Goal: Navigation & Orientation: Understand site structure

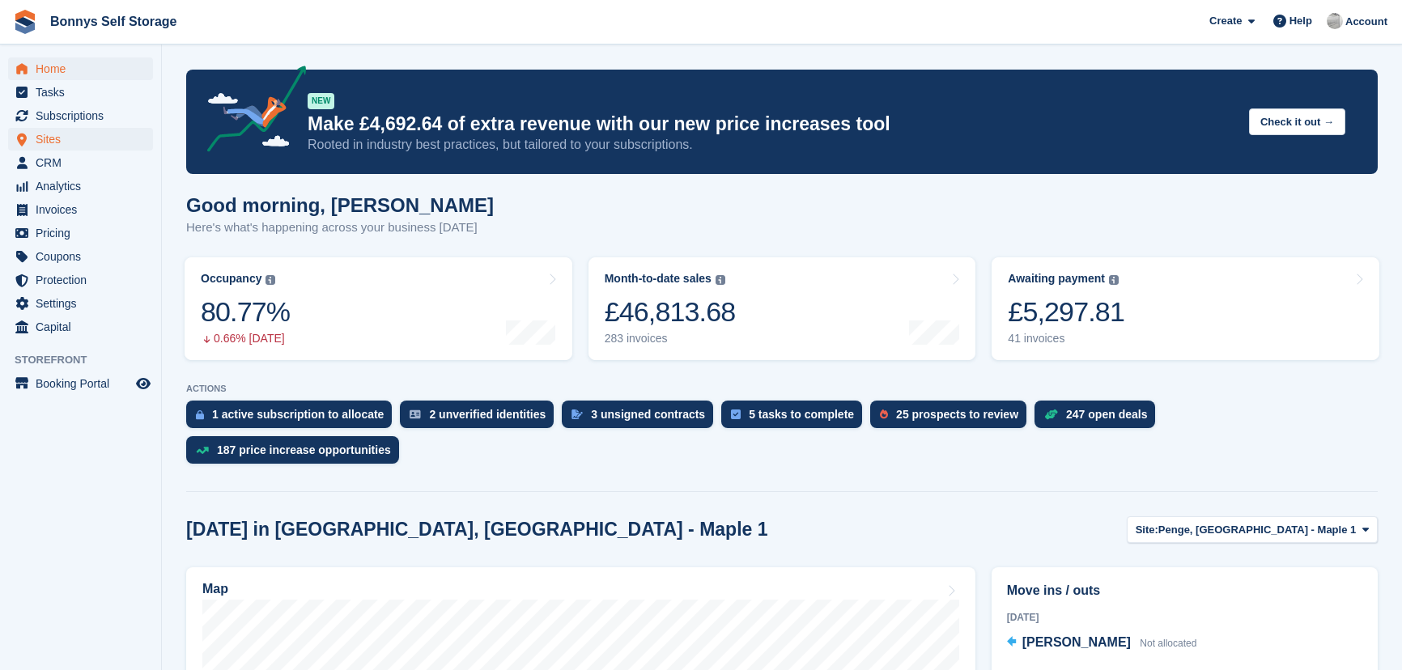
scroll to position [220, 0]
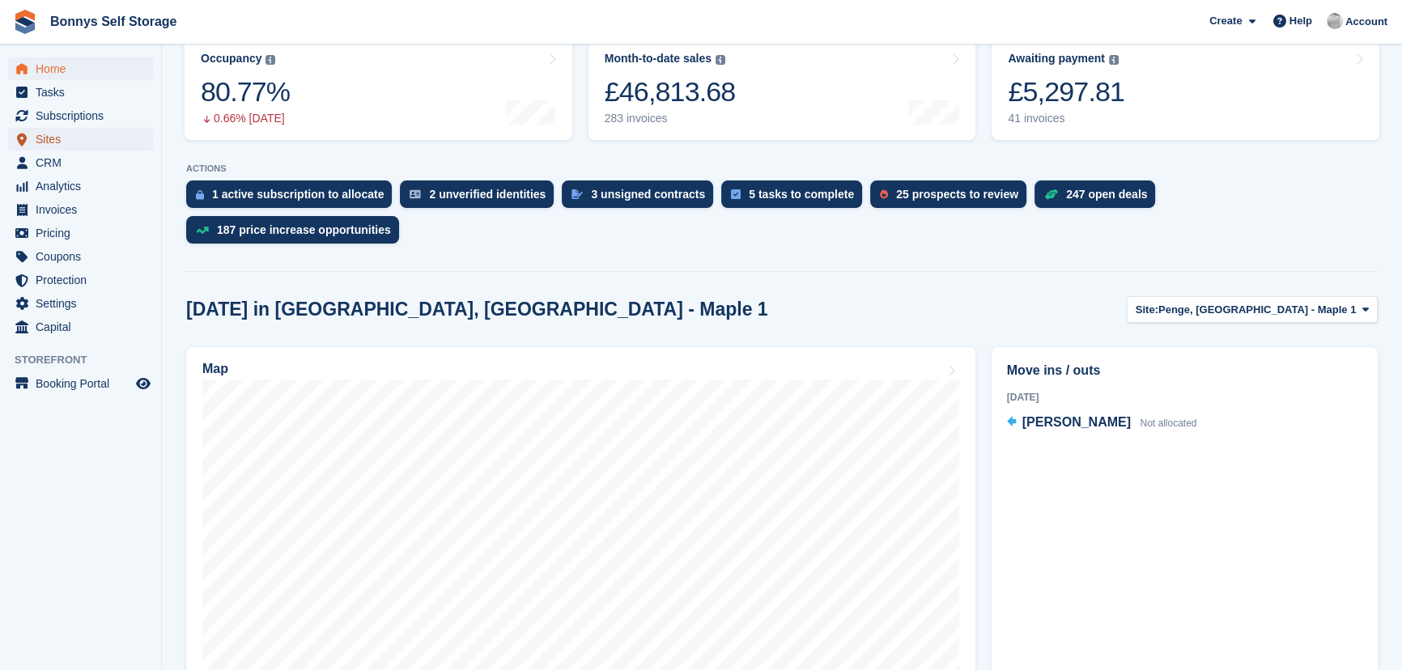
click at [49, 140] on span "Sites" at bounding box center [84, 139] width 97 height 23
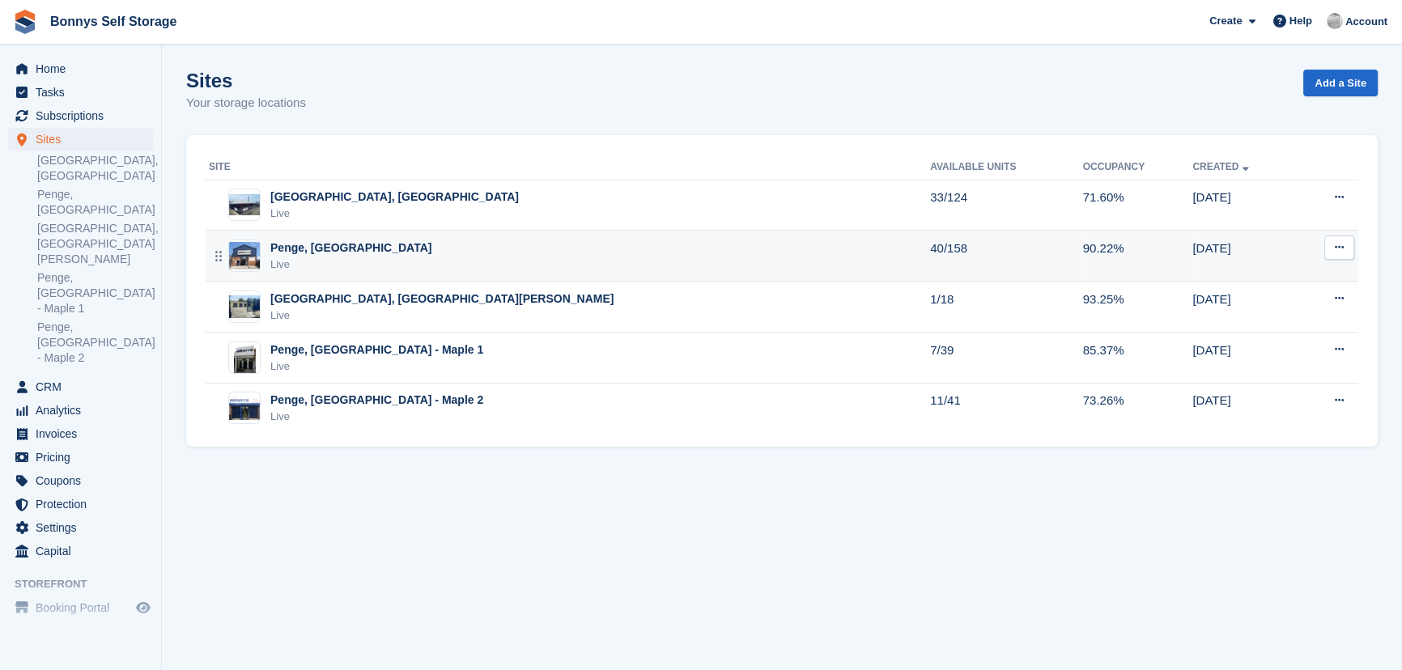
click at [930, 246] on td "40/158" at bounding box center [1006, 256] width 152 height 51
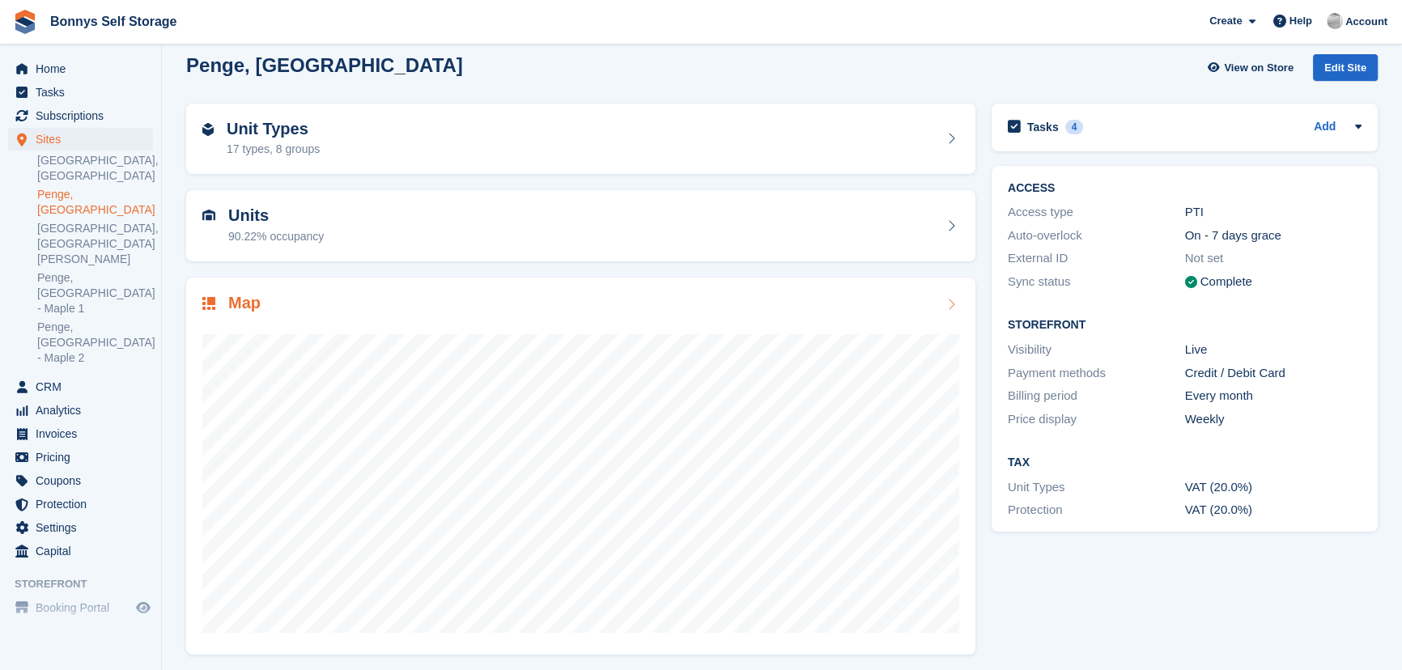
scroll to position [19, 0]
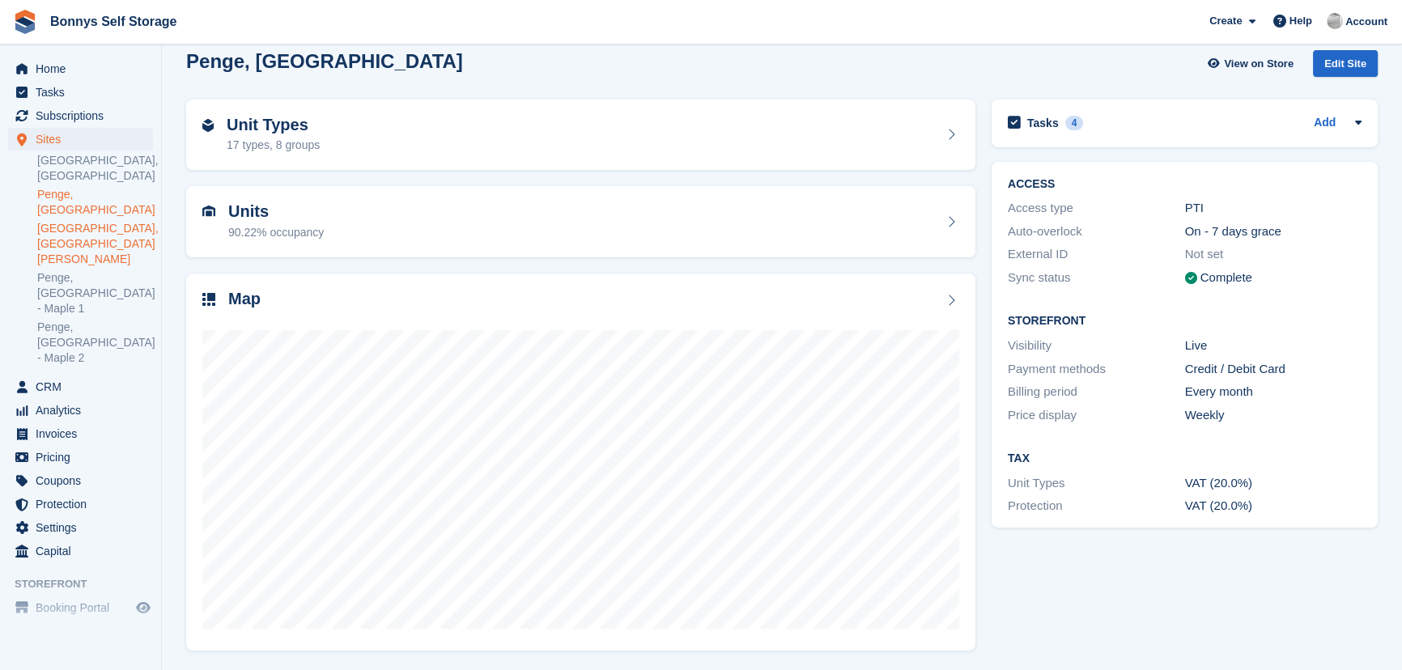
click at [61, 241] on link "[GEOGRAPHIC_DATA], [GEOGRAPHIC_DATA][PERSON_NAME]" at bounding box center [95, 244] width 116 height 46
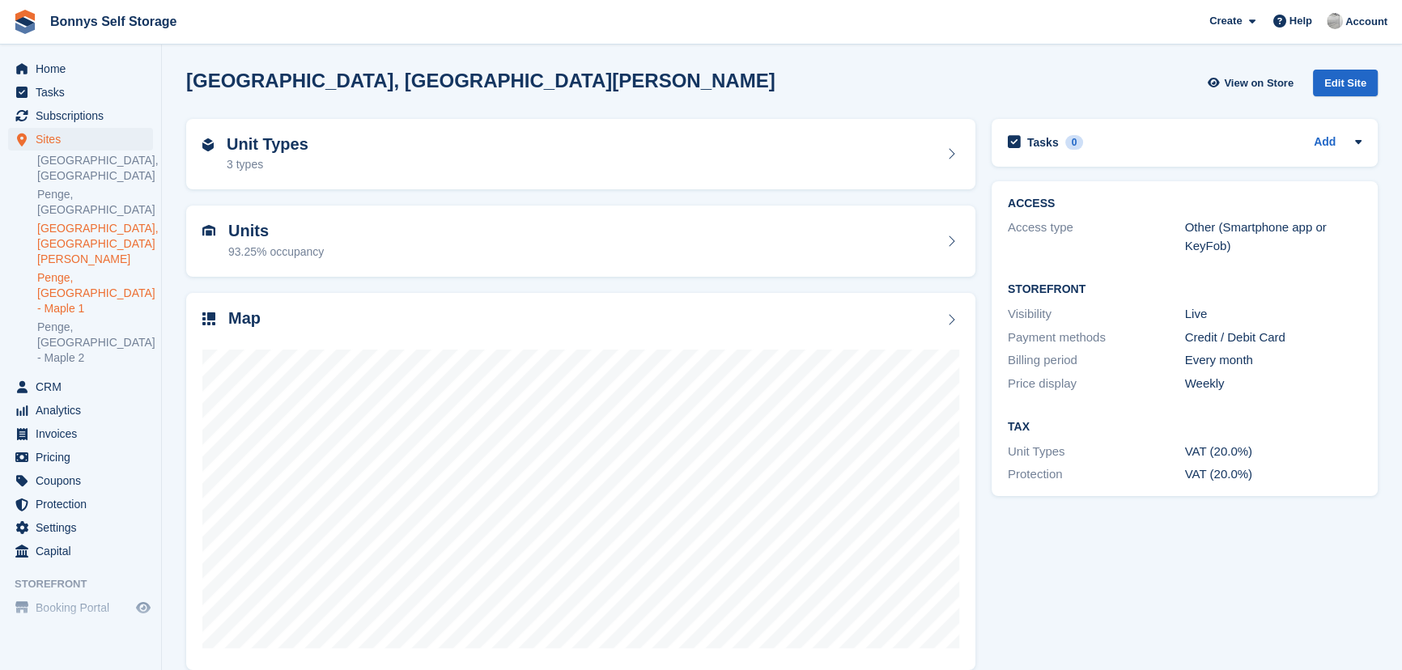
click at [73, 272] on link "Penge, [GEOGRAPHIC_DATA] - Maple 1" at bounding box center [95, 293] width 116 height 46
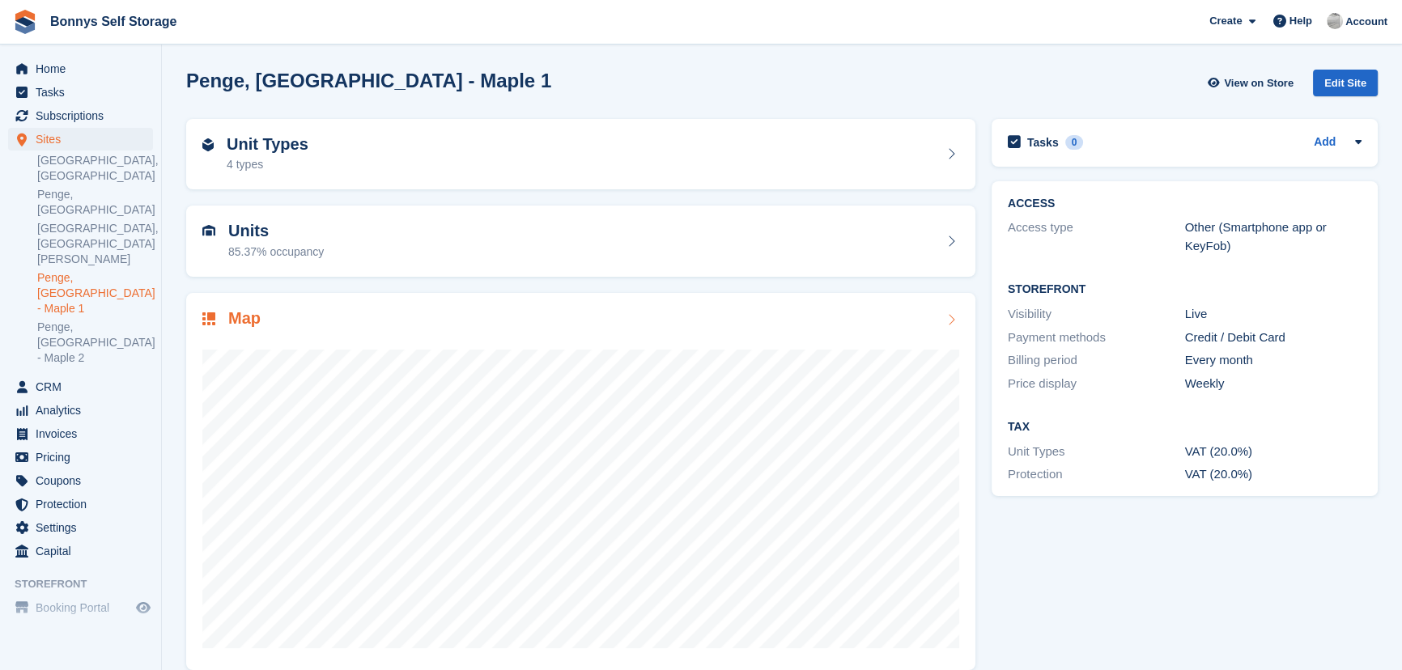
scroll to position [19, 0]
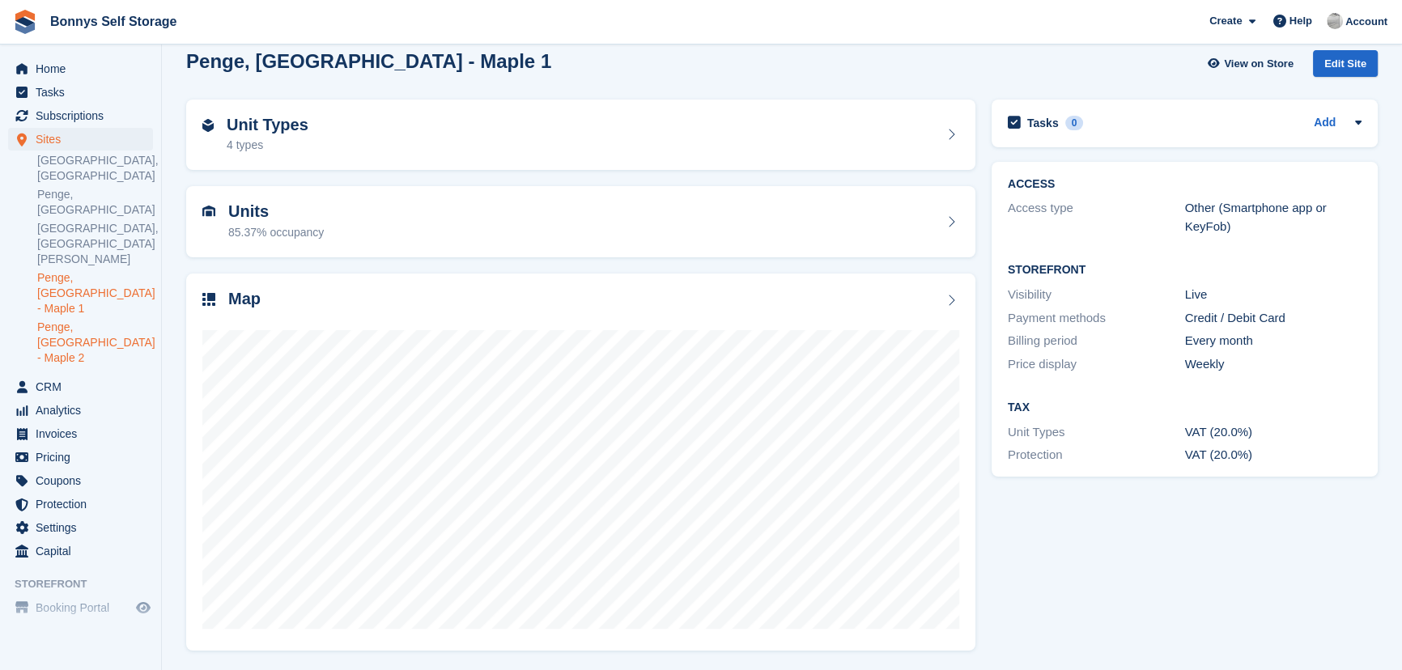
click at [66, 320] on link "Penge, [GEOGRAPHIC_DATA] - Maple 2" at bounding box center [95, 343] width 116 height 46
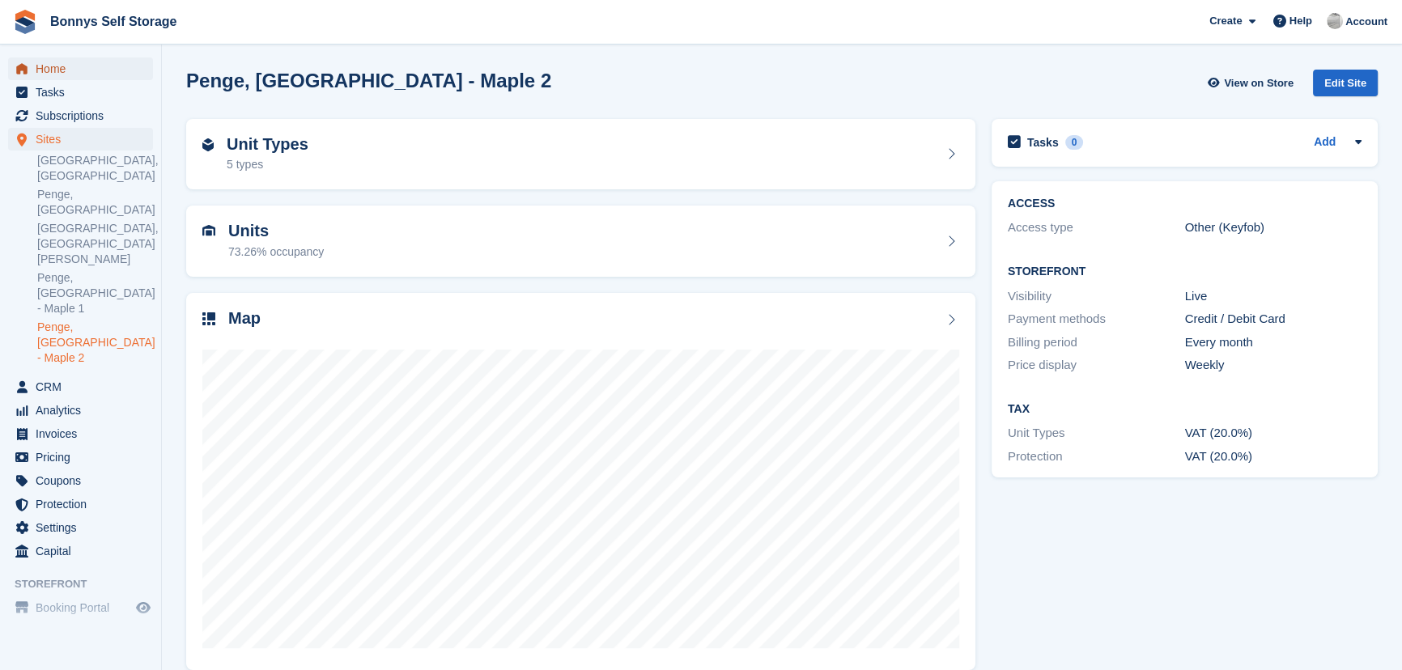
click at [58, 67] on span "Home" at bounding box center [84, 68] width 97 height 23
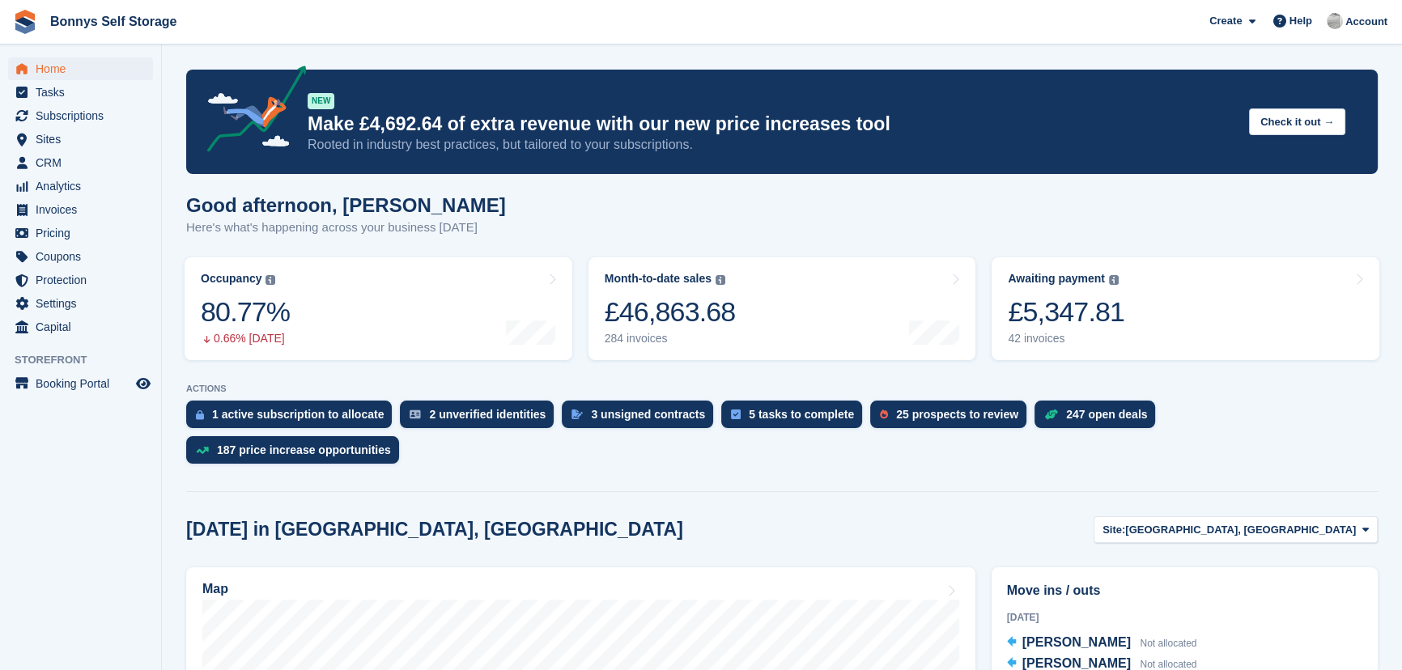
drag, startPoint x: 405, startPoint y: 235, endPoint x: 393, endPoint y: 168, distance: 67.5
click at [405, 223] on p "Here's what's happening across your business [DATE]" at bounding box center [346, 228] width 320 height 19
